Goal: Check status: Check status

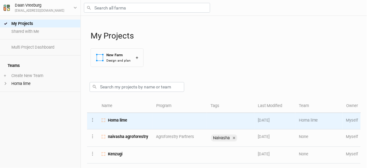
drag, startPoint x: 0, startPoint y: 0, endPoint x: 121, endPoint y: 122, distance: 171.8
click at [121, 122] on span "Homa lime" at bounding box center [117, 121] width 19 height 6
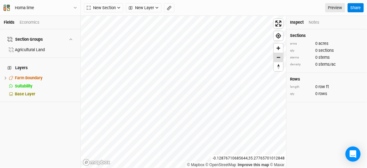
click at [280, 60] on span "Zoom out" at bounding box center [278, 57] width 9 height 9
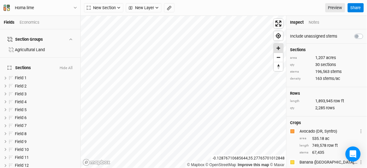
click at [280, 48] on span "Zoom in" at bounding box center [278, 48] width 9 height 9
click at [74, 7] on icon "button" at bounding box center [75, 8] width 3 height 2
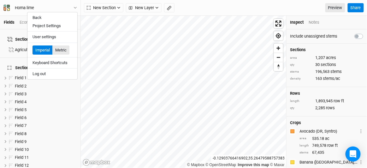
click at [64, 50] on button "Metric" at bounding box center [60, 49] width 17 height 9
